Goal: Navigation & Orientation: Find specific page/section

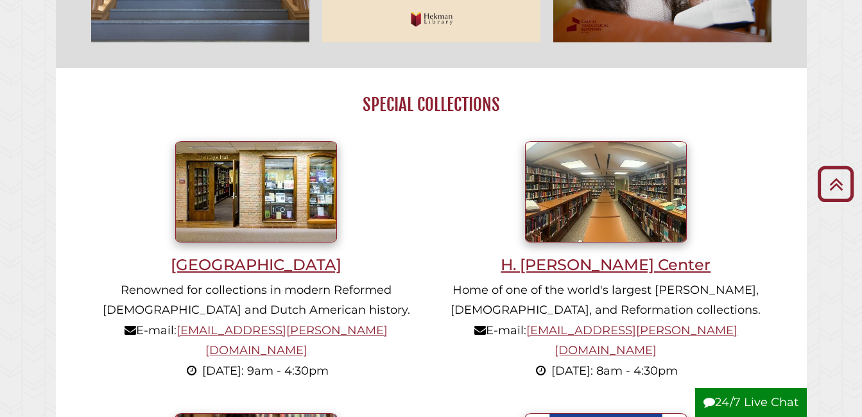
scroll to position [744, 0]
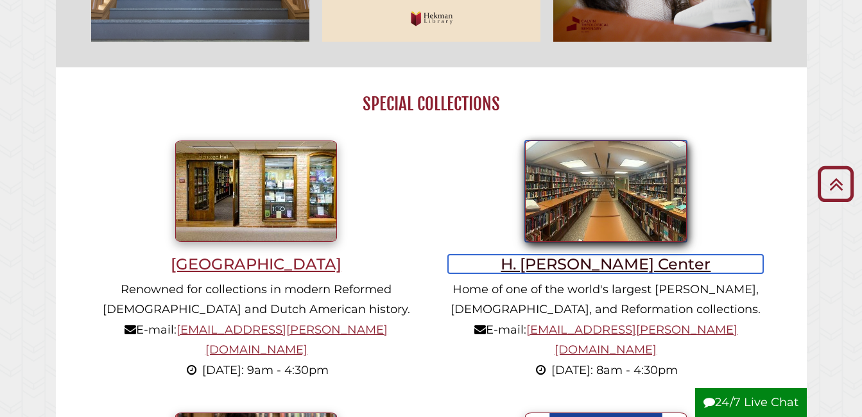
click at [610, 232] on img at bounding box center [606, 191] width 162 height 101
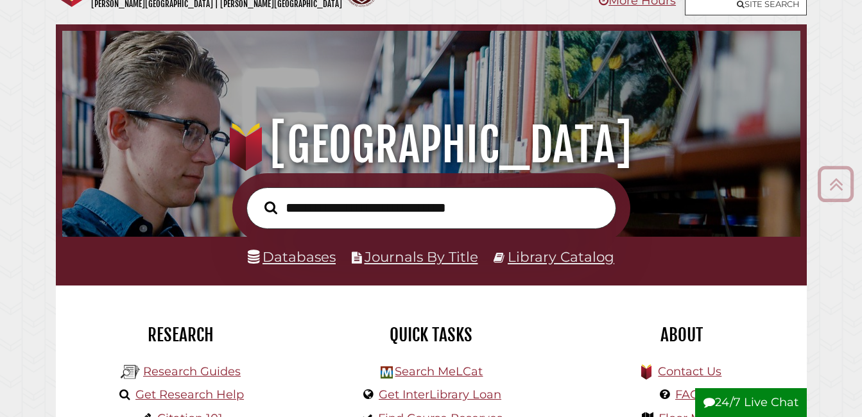
scroll to position [37, 0]
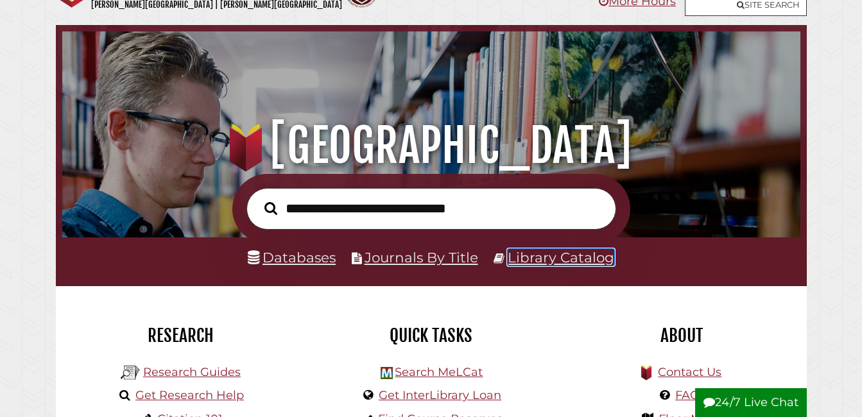
click at [541, 257] on link "Library Catalog" at bounding box center [561, 257] width 107 height 17
drag, startPoint x: 691, startPoint y: 177, endPoint x: 698, endPoint y: 189, distance: 13.9
click at [698, 189] on div at bounding box center [431, 208] width 751 height 69
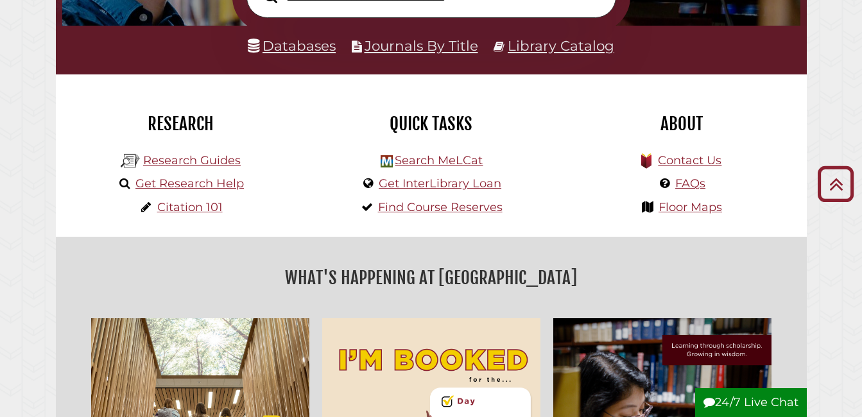
scroll to position [250, 0]
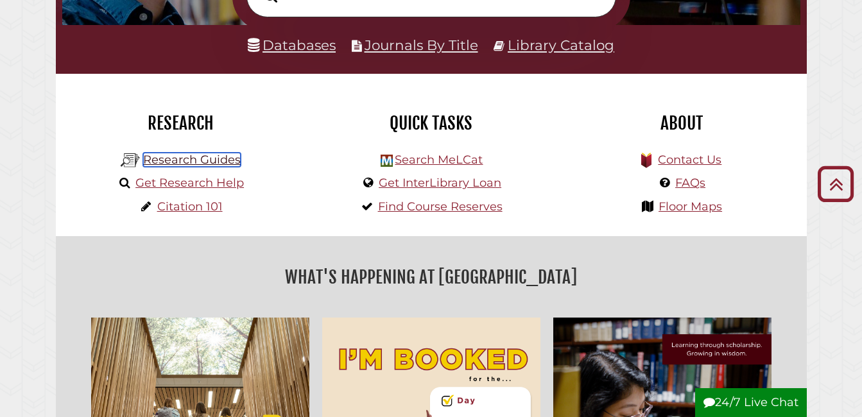
drag, startPoint x: 209, startPoint y: 159, endPoint x: 192, endPoint y: 166, distance: 18.4
click at [192, 166] on link "Research Guides" at bounding box center [192, 160] width 98 height 14
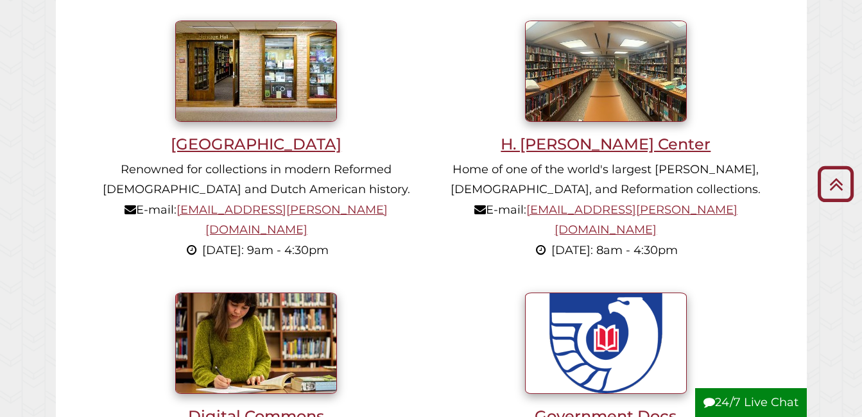
scroll to position [865, 0]
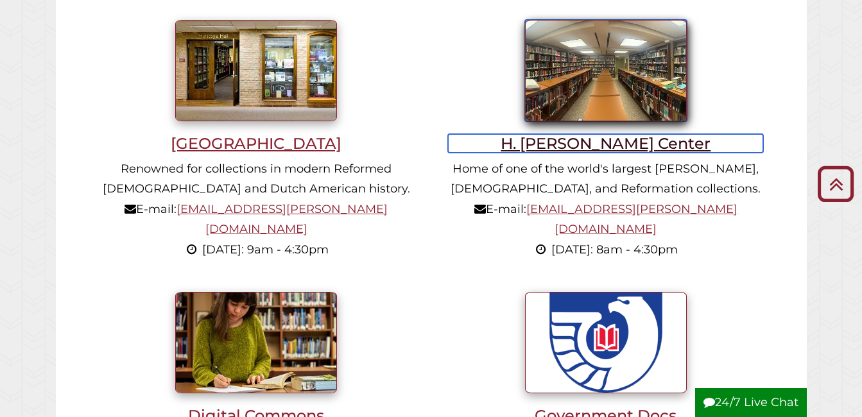
click at [593, 84] on img at bounding box center [606, 70] width 162 height 101
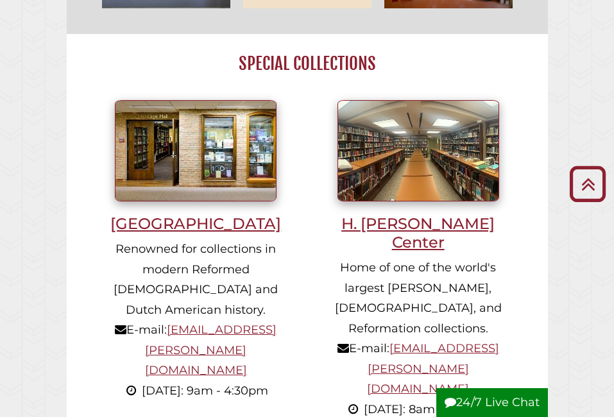
scroll to position [945, 0]
